Goal: Information Seeking & Learning: Learn about a topic

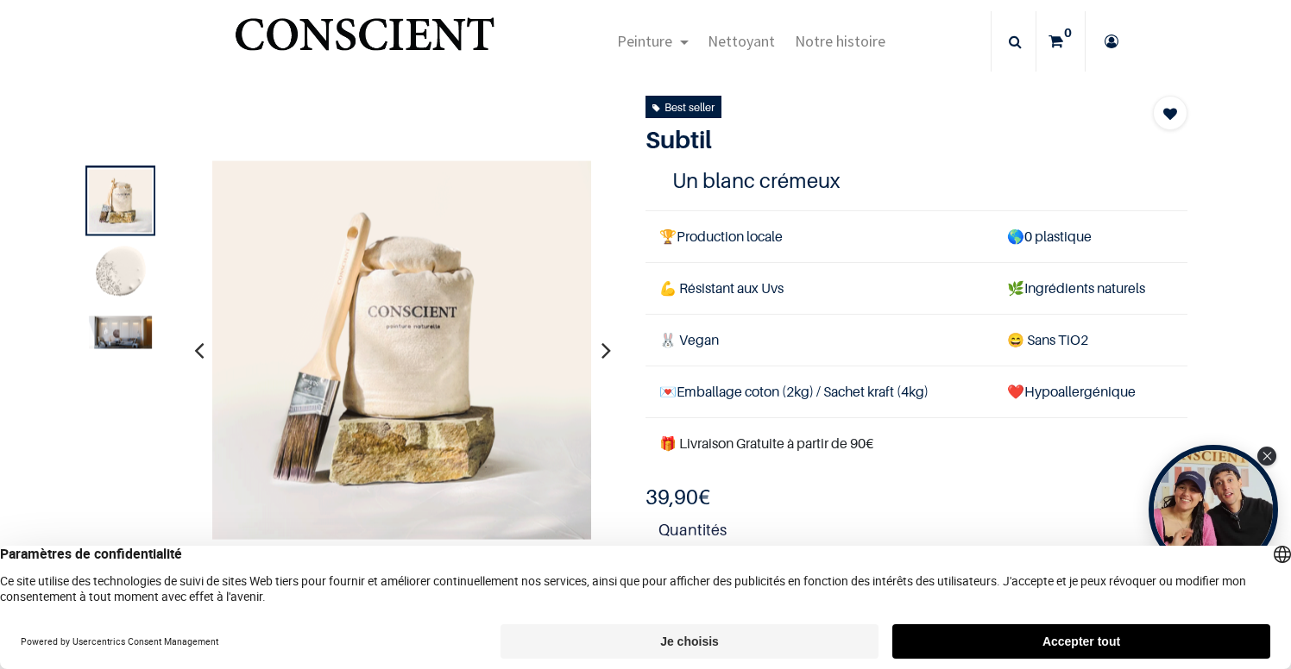
scroll to position [30, 0]
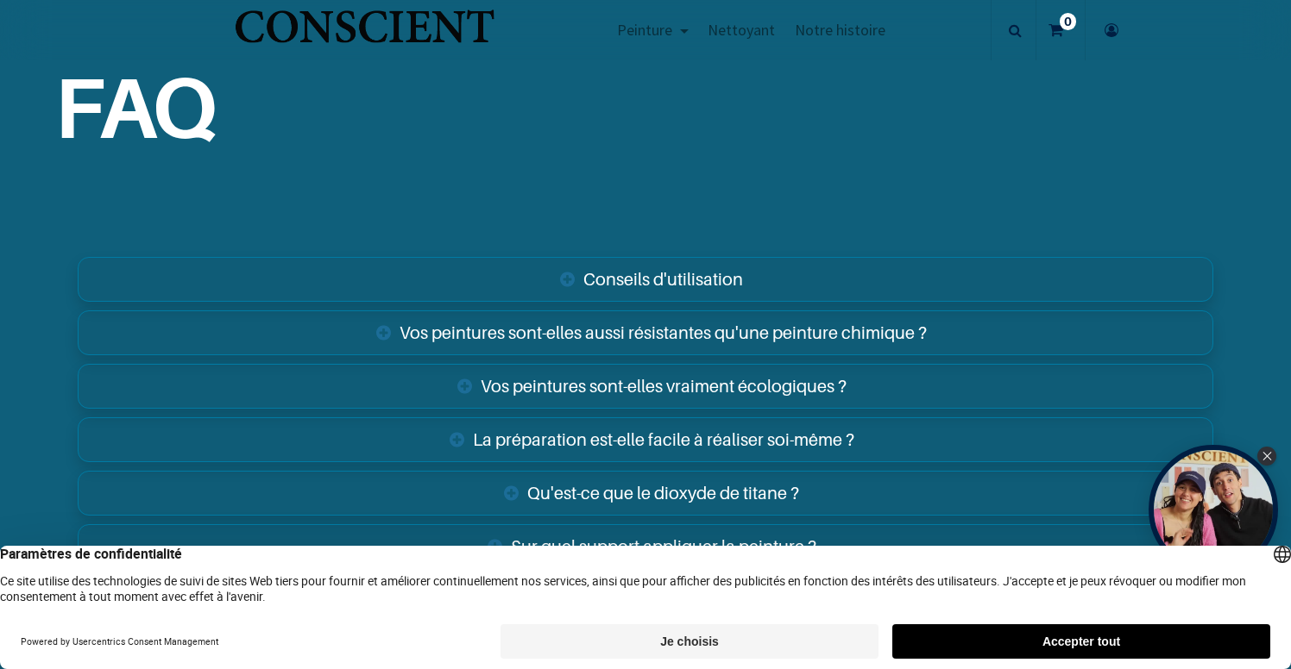
scroll to position [2619, 0]
click at [576, 318] on link "Vos peintures sont-elles aussi résistantes qu'une peinture chimique ?" at bounding box center [645, 331] width 1135 height 45
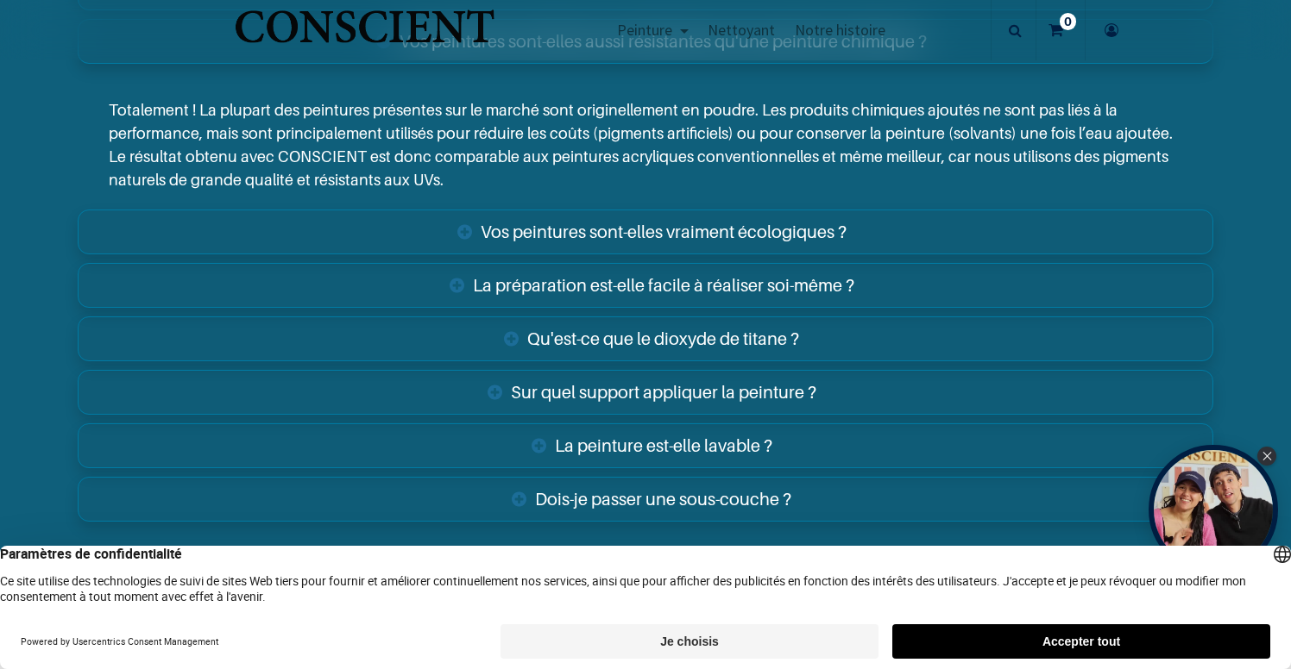
scroll to position [2913, 0]
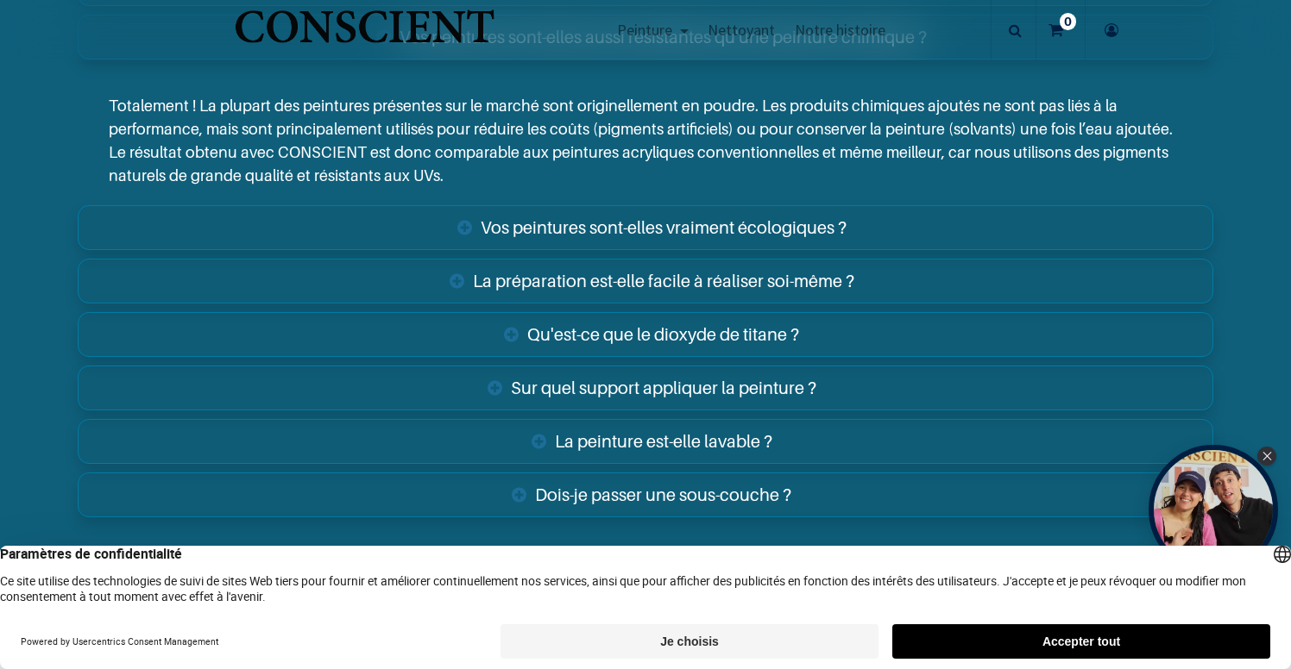
click at [373, 327] on link "Qu'est-ce que le dioxyde de titane ?" at bounding box center [645, 334] width 1135 height 45
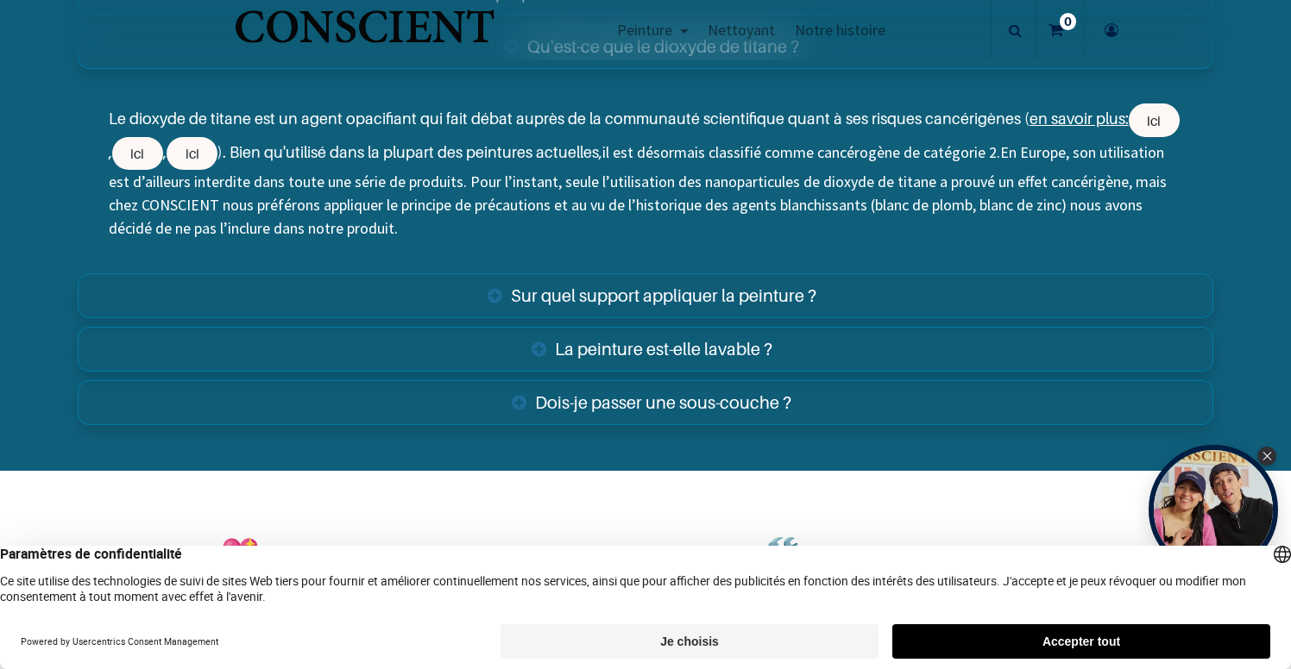
scroll to position [3203, 0]
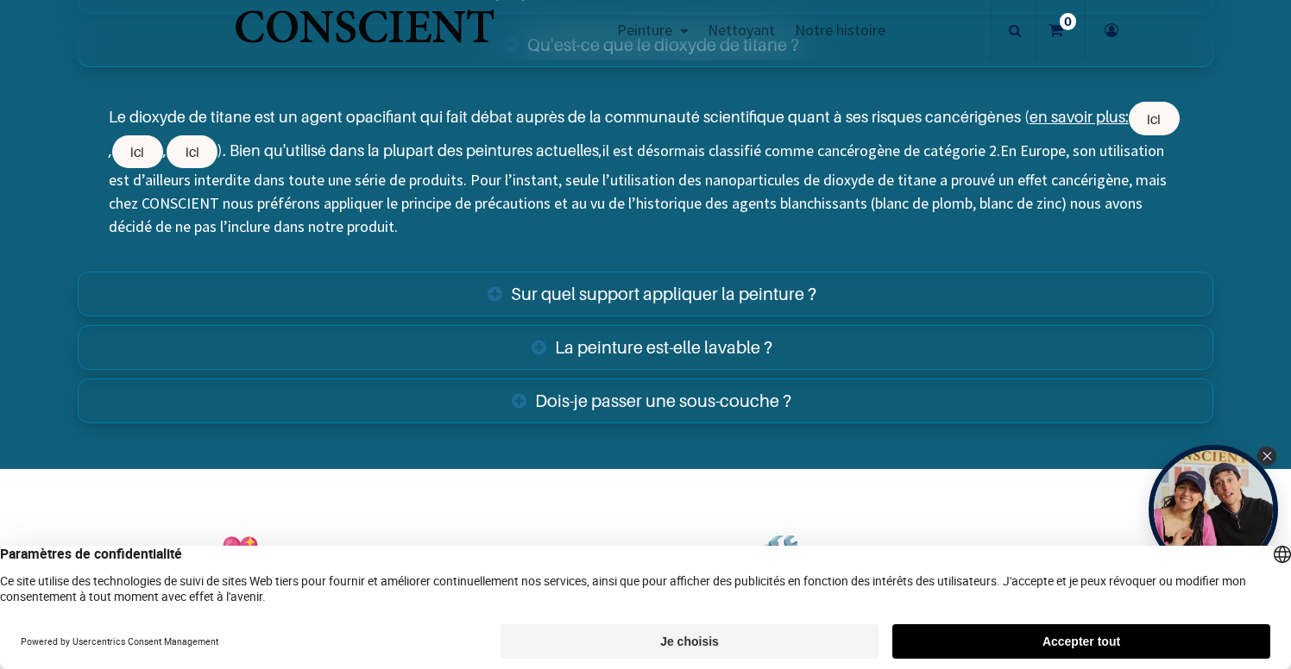
click at [373, 328] on link "La peinture est-elle lavable ?" at bounding box center [645, 347] width 1135 height 45
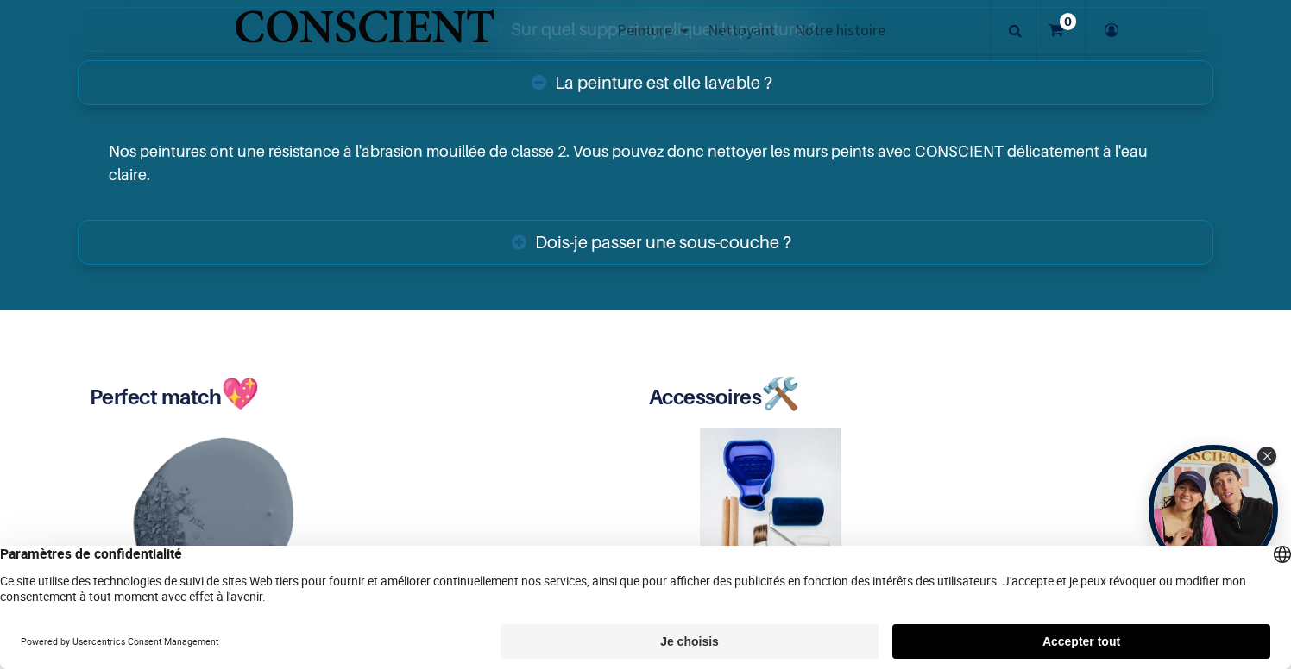
scroll to position [3321, 0]
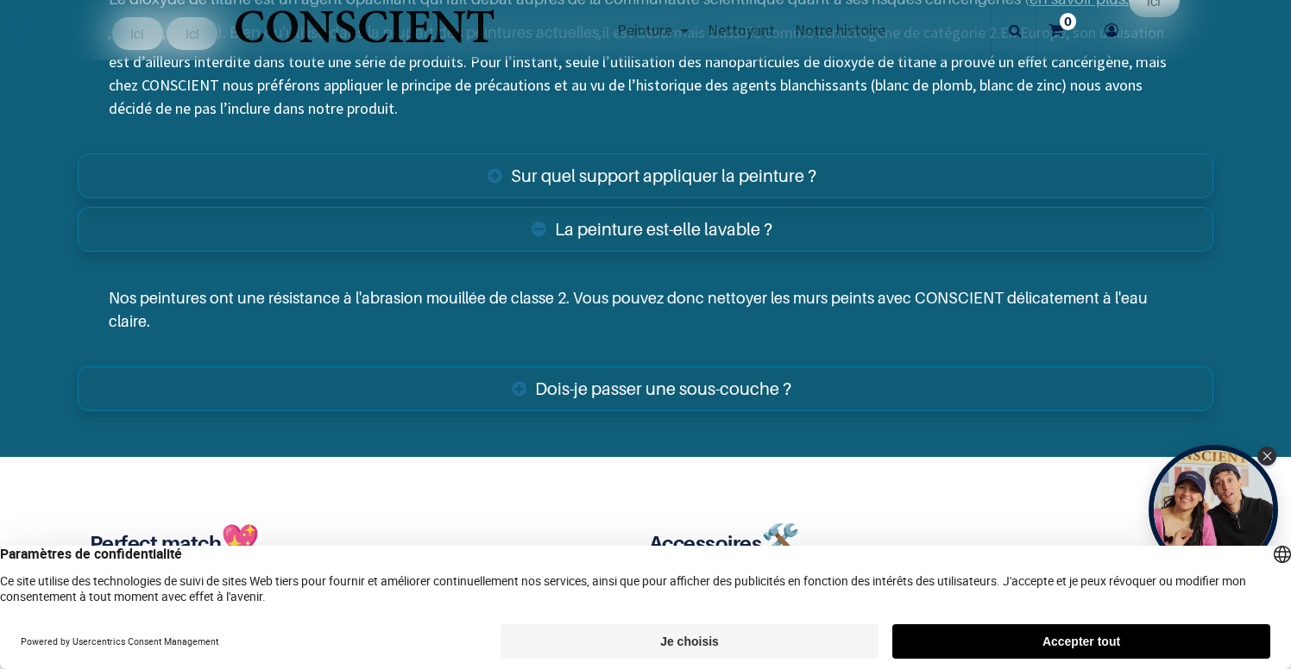
click at [443, 367] on link "Dois-je passer une sous-couche ?" at bounding box center [645, 389] width 1135 height 45
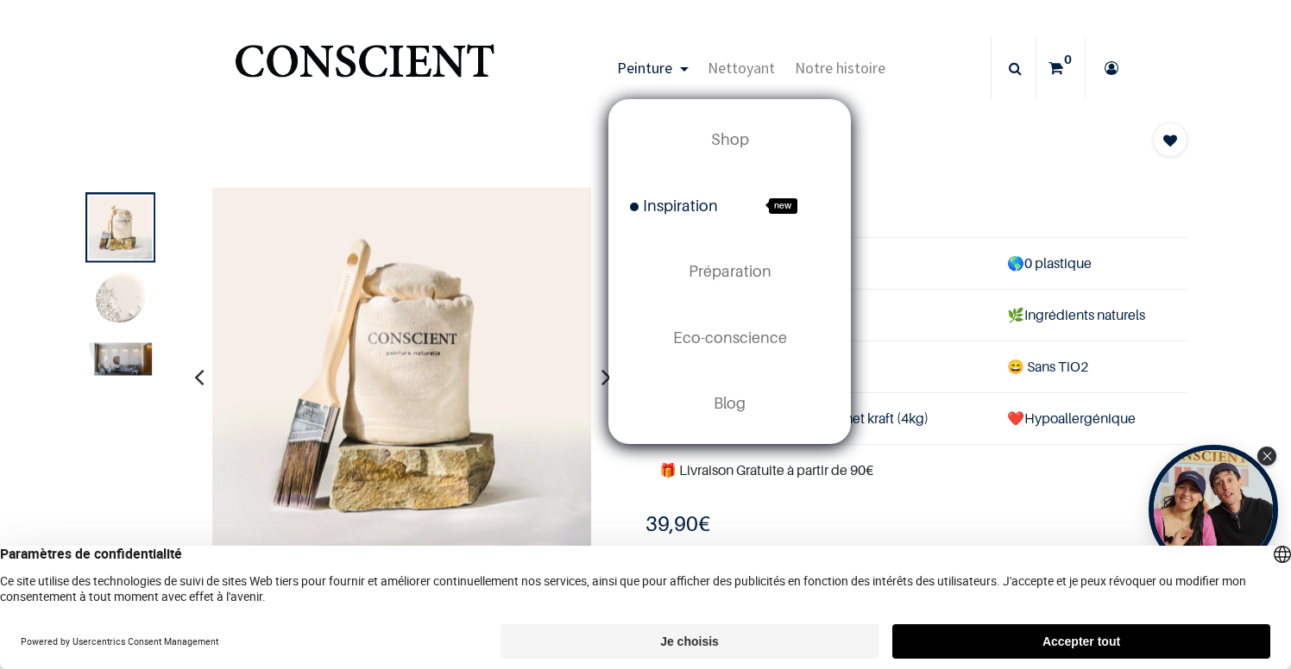
click at [663, 193] on link "Inspiration new" at bounding box center [729, 206] width 241 height 66
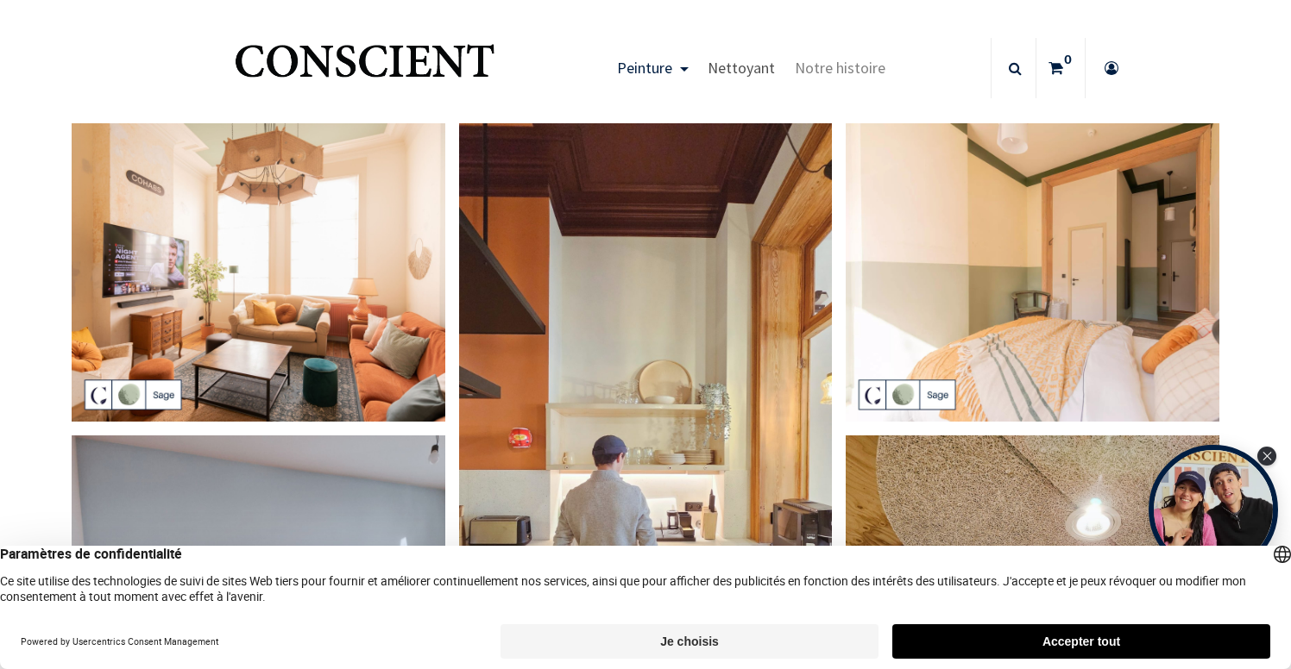
click at [743, 67] on span "Nettoyant" at bounding box center [740, 68] width 67 height 20
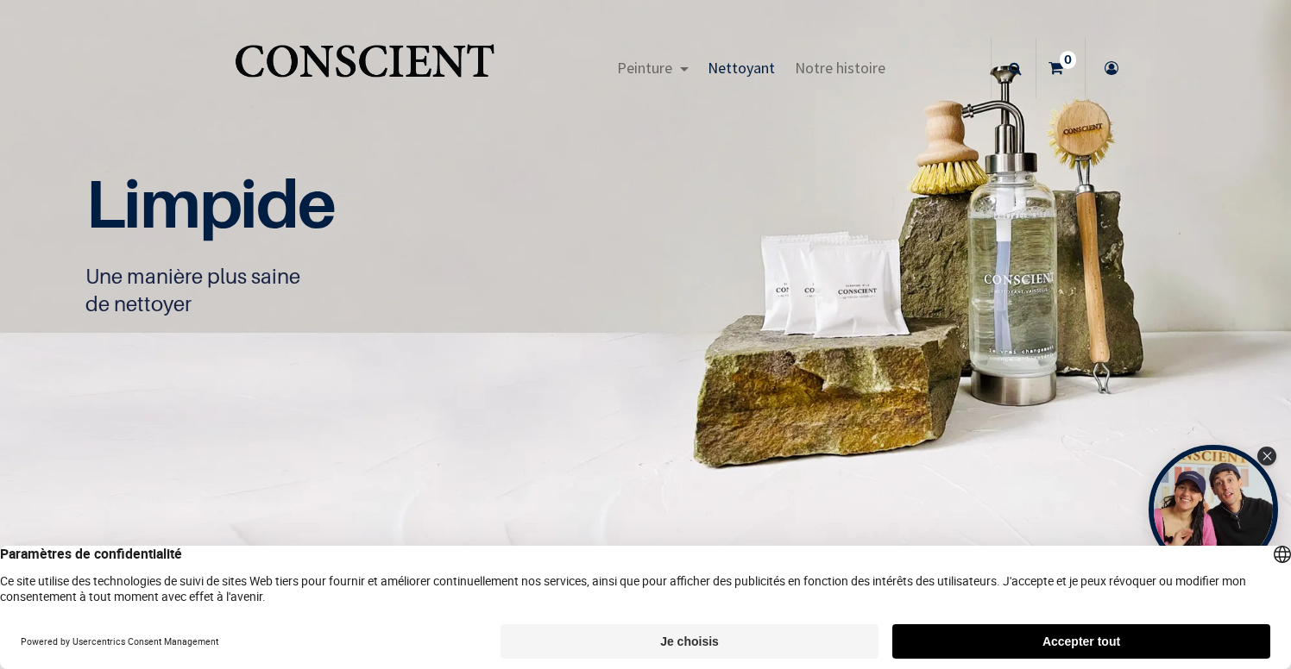
click at [455, 58] on img "Logo of Conscient" at bounding box center [364, 69] width 267 height 68
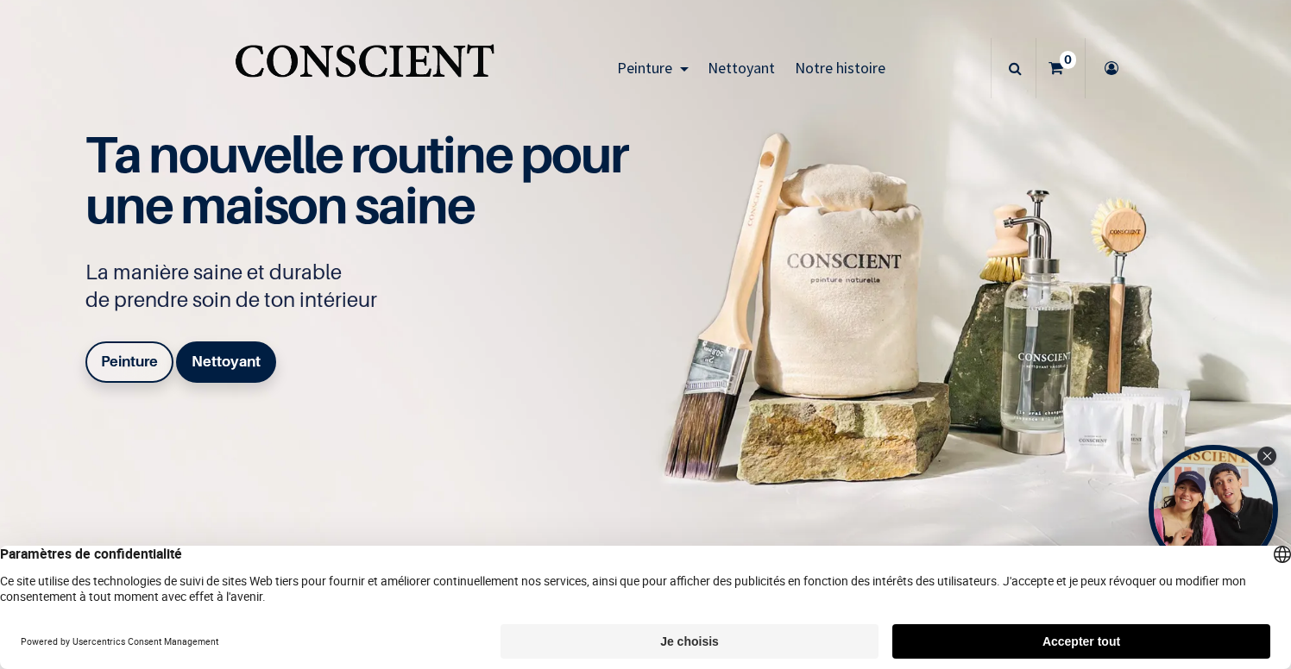
click at [731, 63] on span "Nettoyant" at bounding box center [740, 68] width 67 height 20
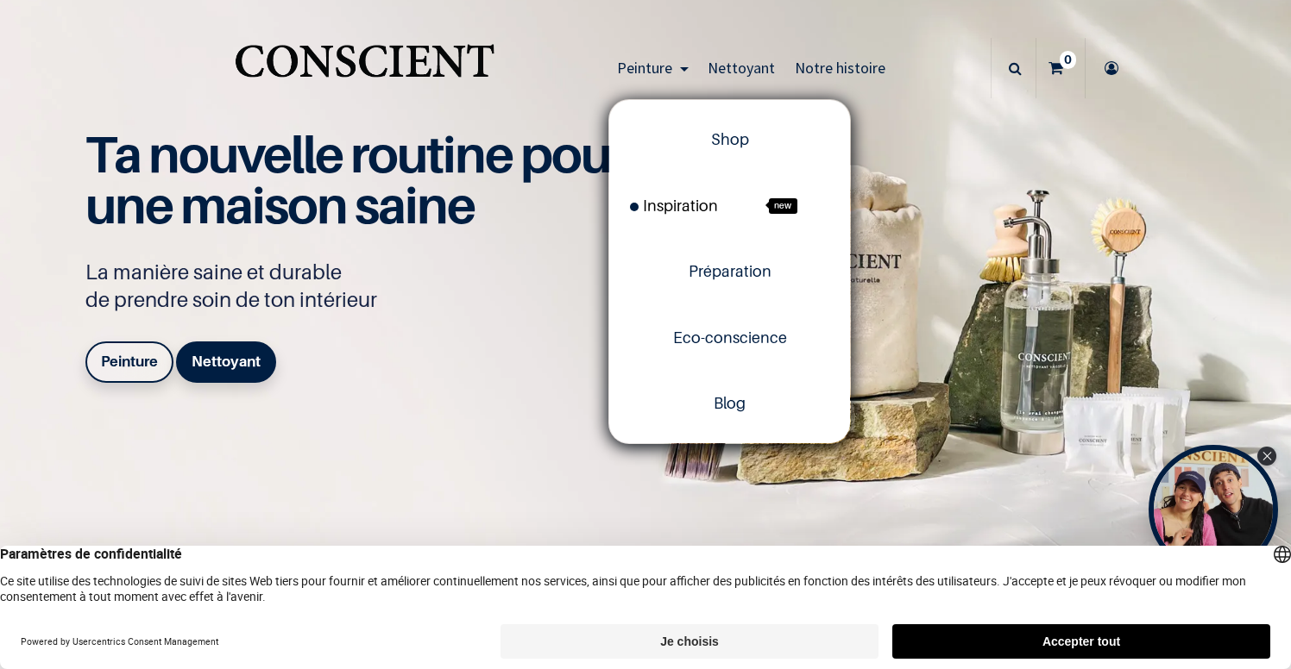
click at [675, 203] on span "Inspiration" at bounding box center [674, 206] width 88 height 18
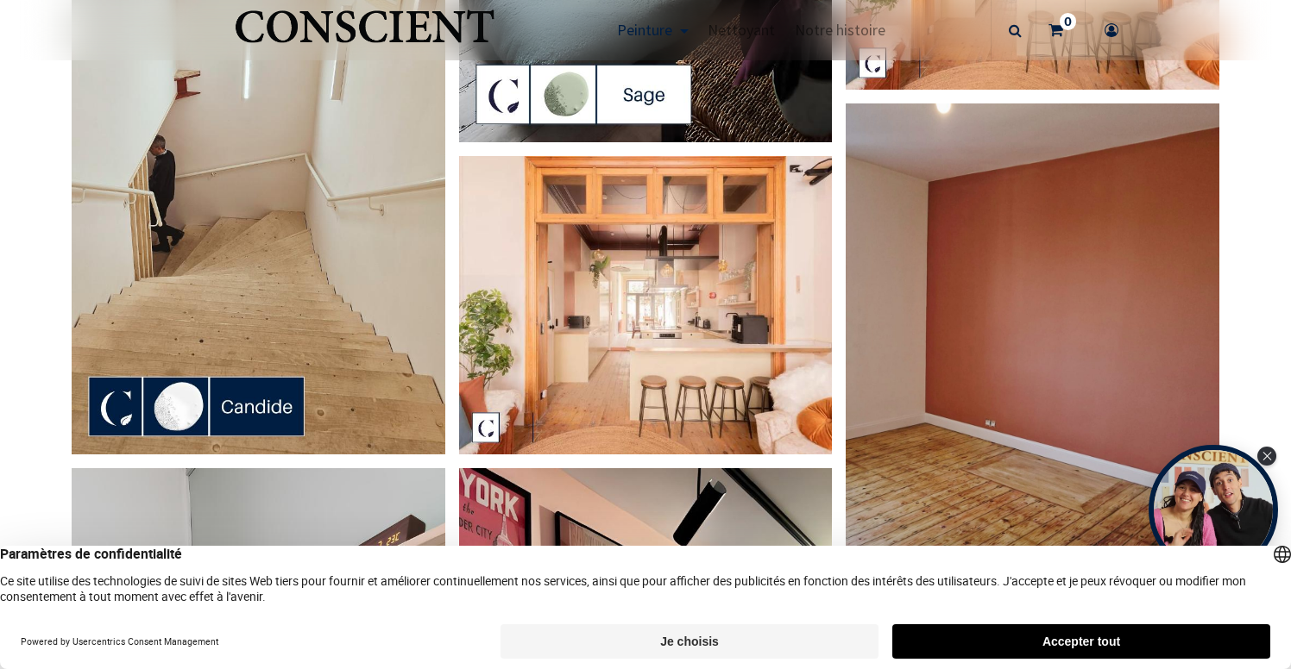
scroll to position [2211, 0]
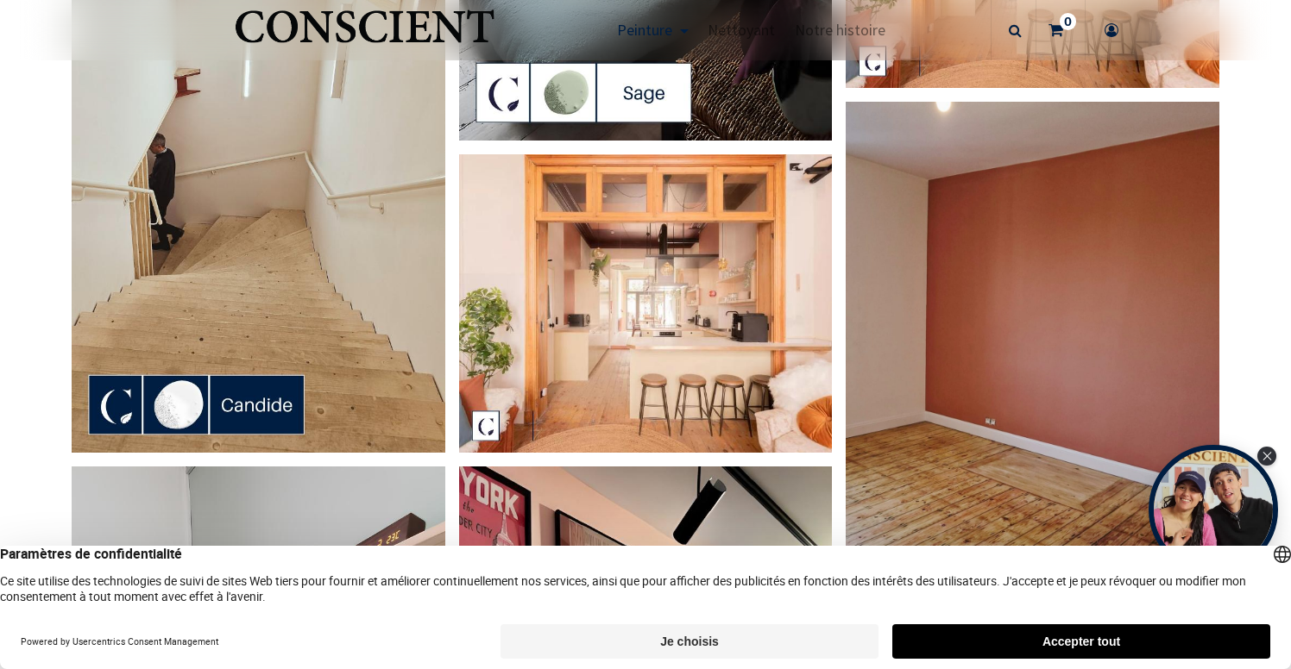
click at [399, 328] on img at bounding box center [259, 120] width 374 height 663
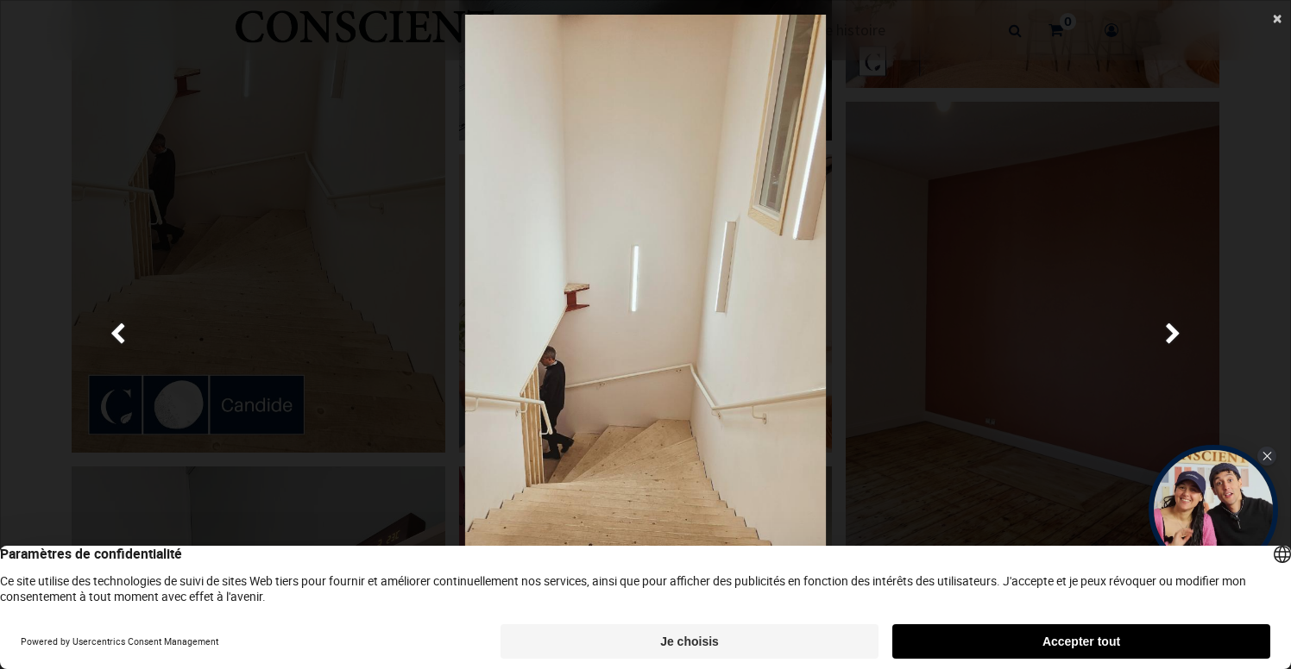
click at [1277, 22] on span "×" at bounding box center [1277, 17] width 9 height 23
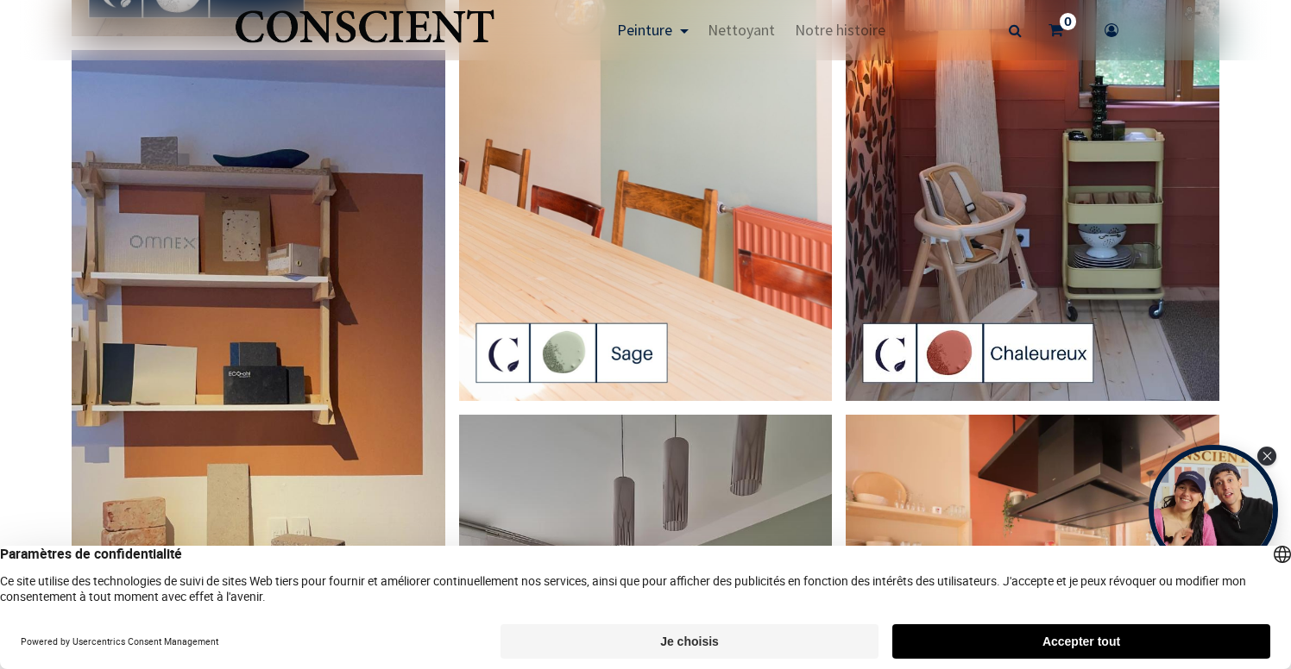
scroll to position [1255, 0]
